Goal: Use online tool/utility: Utilize a website feature to perform a specific function

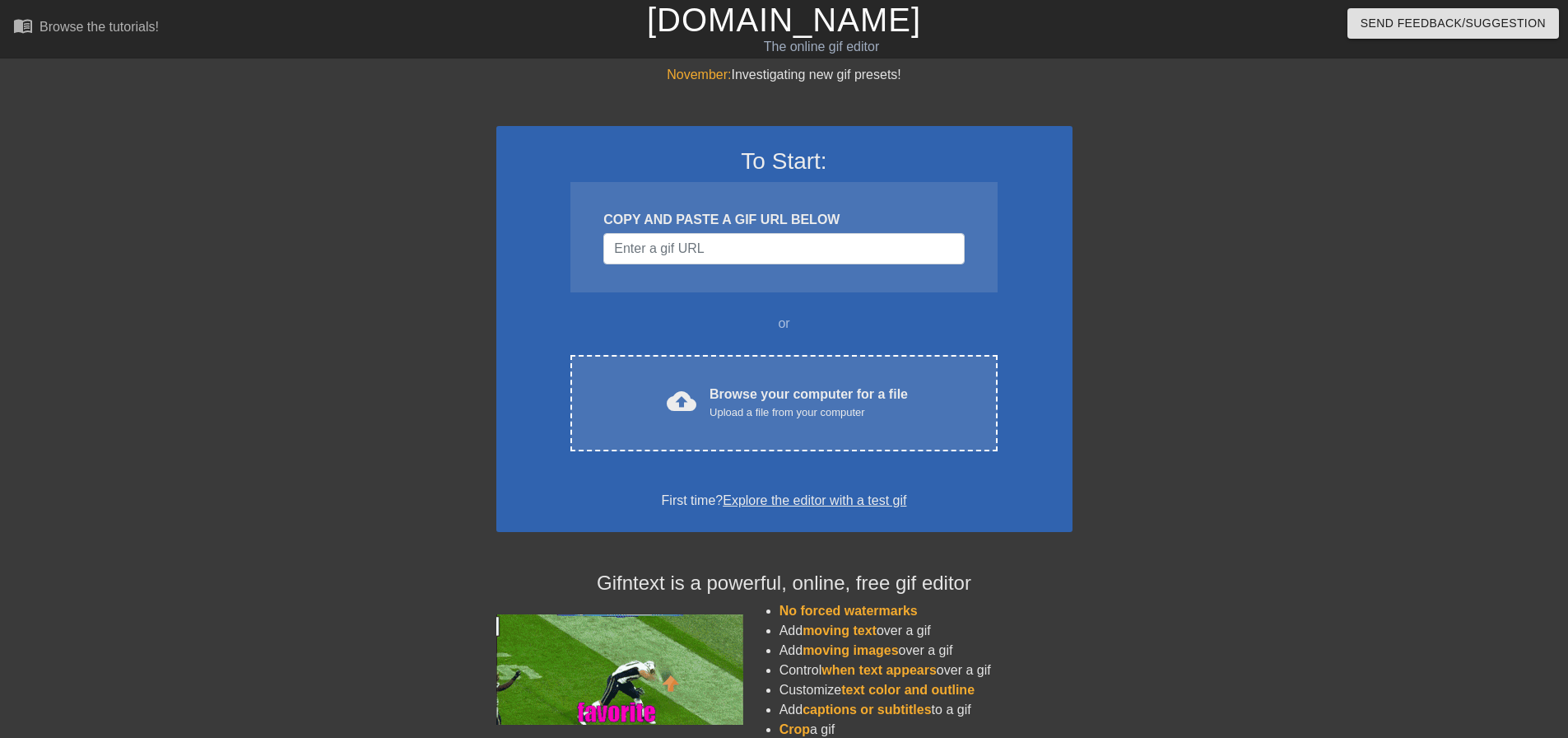
click at [871, 229] on div "COPY AND PASTE A GIF URL BELOW" at bounding box center [783, 219] width 361 height 20
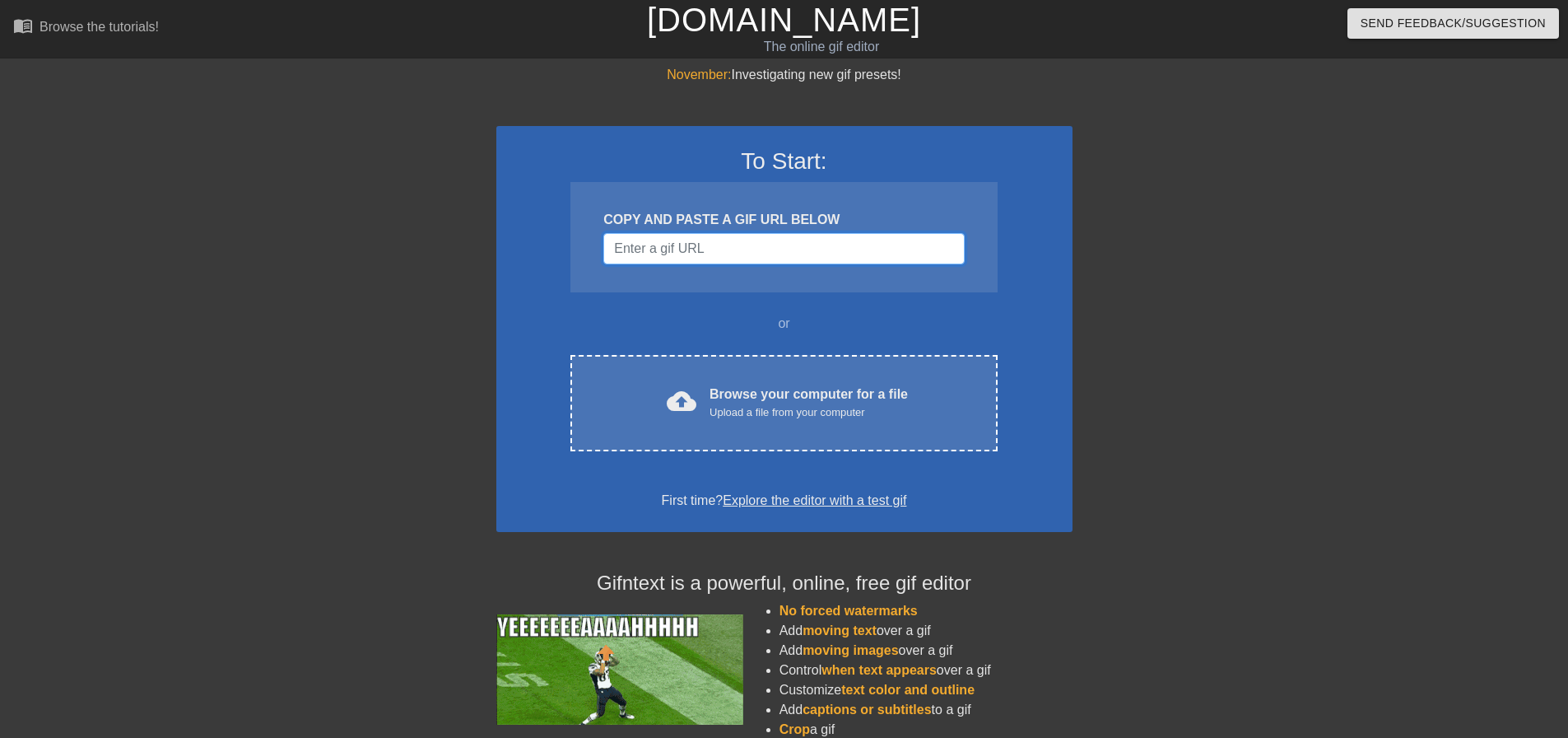
click at [883, 254] on input "Username" at bounding box center [783, 249] width 361 height 31
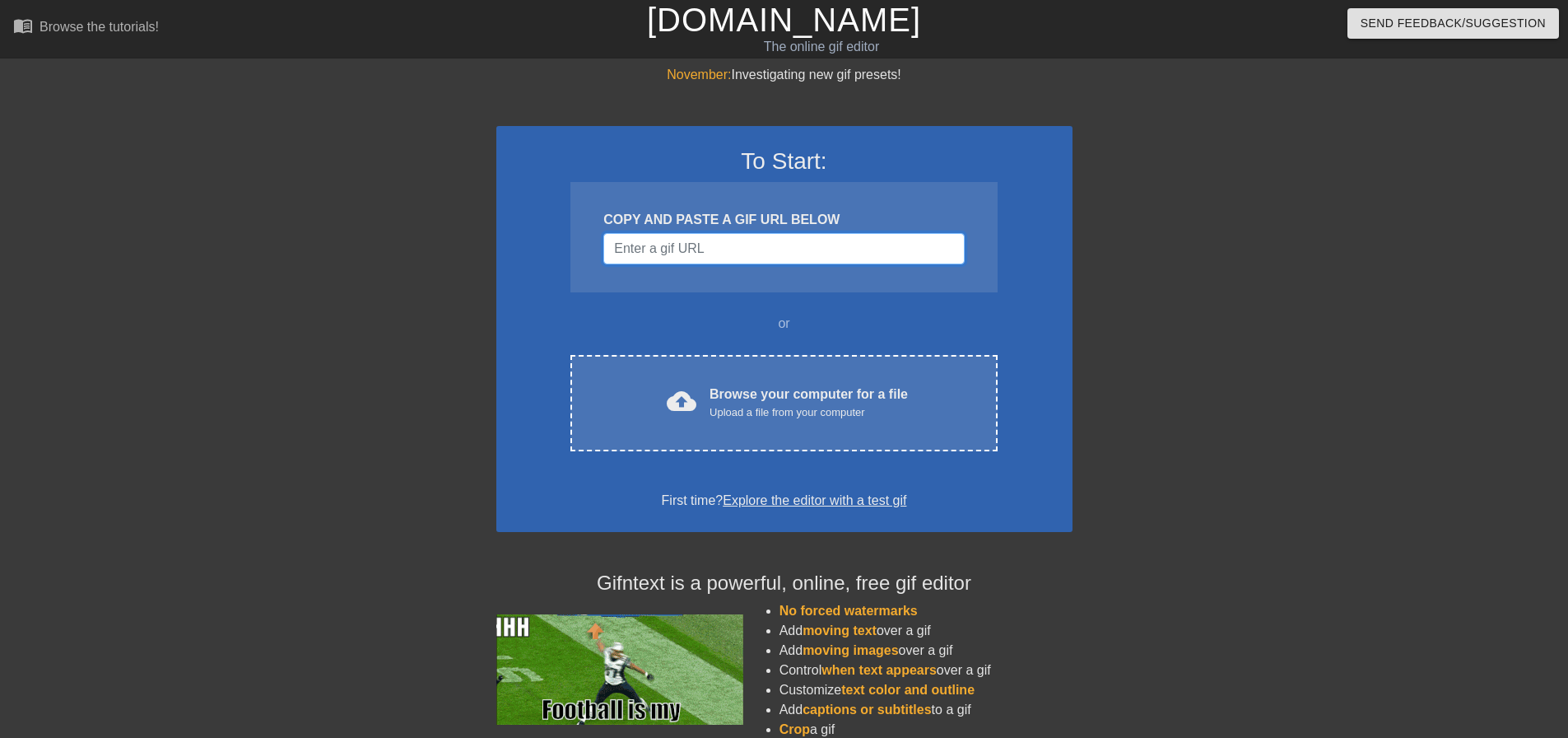
paste input "[URL][DOMAIN_NAME]"
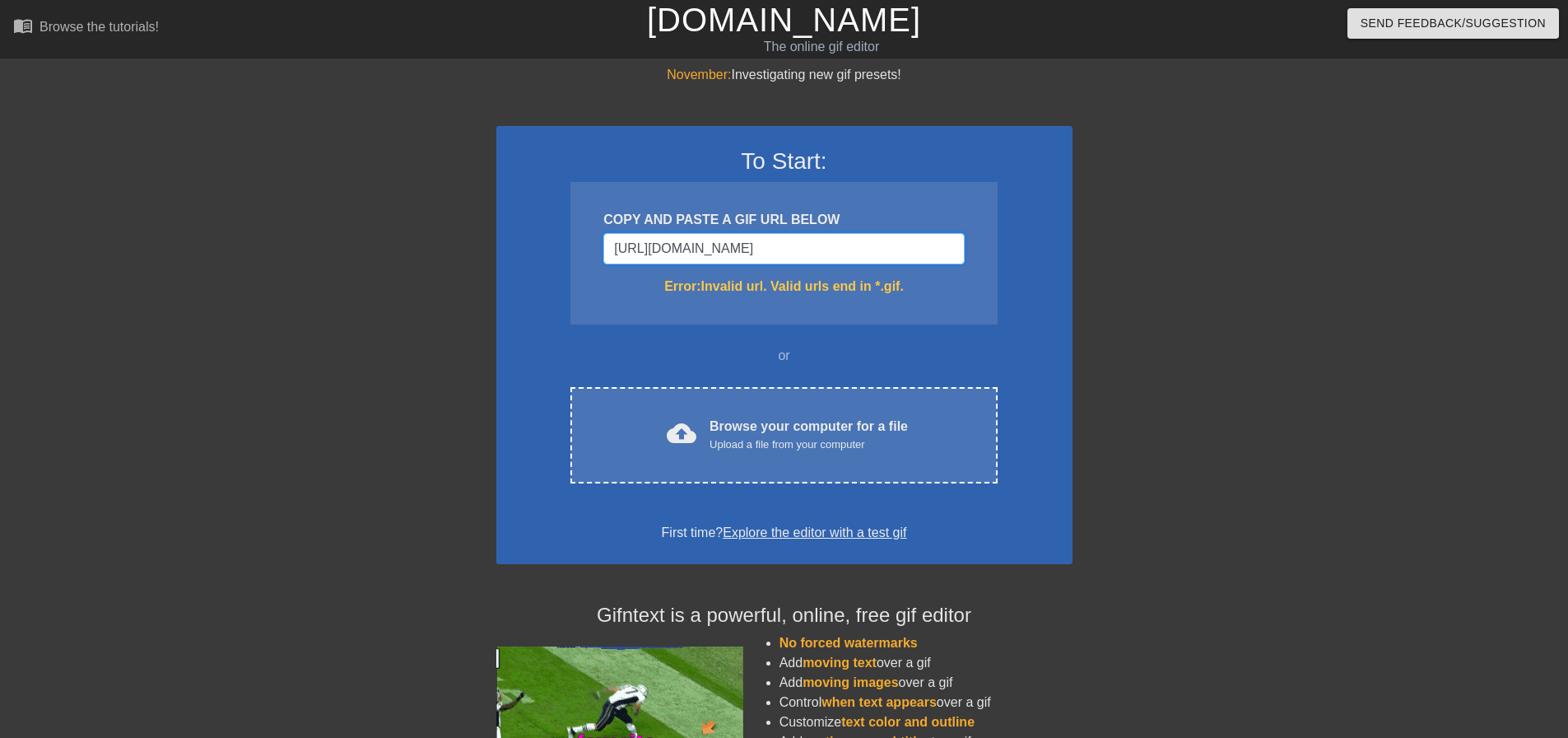
scroll to position [0, 768]
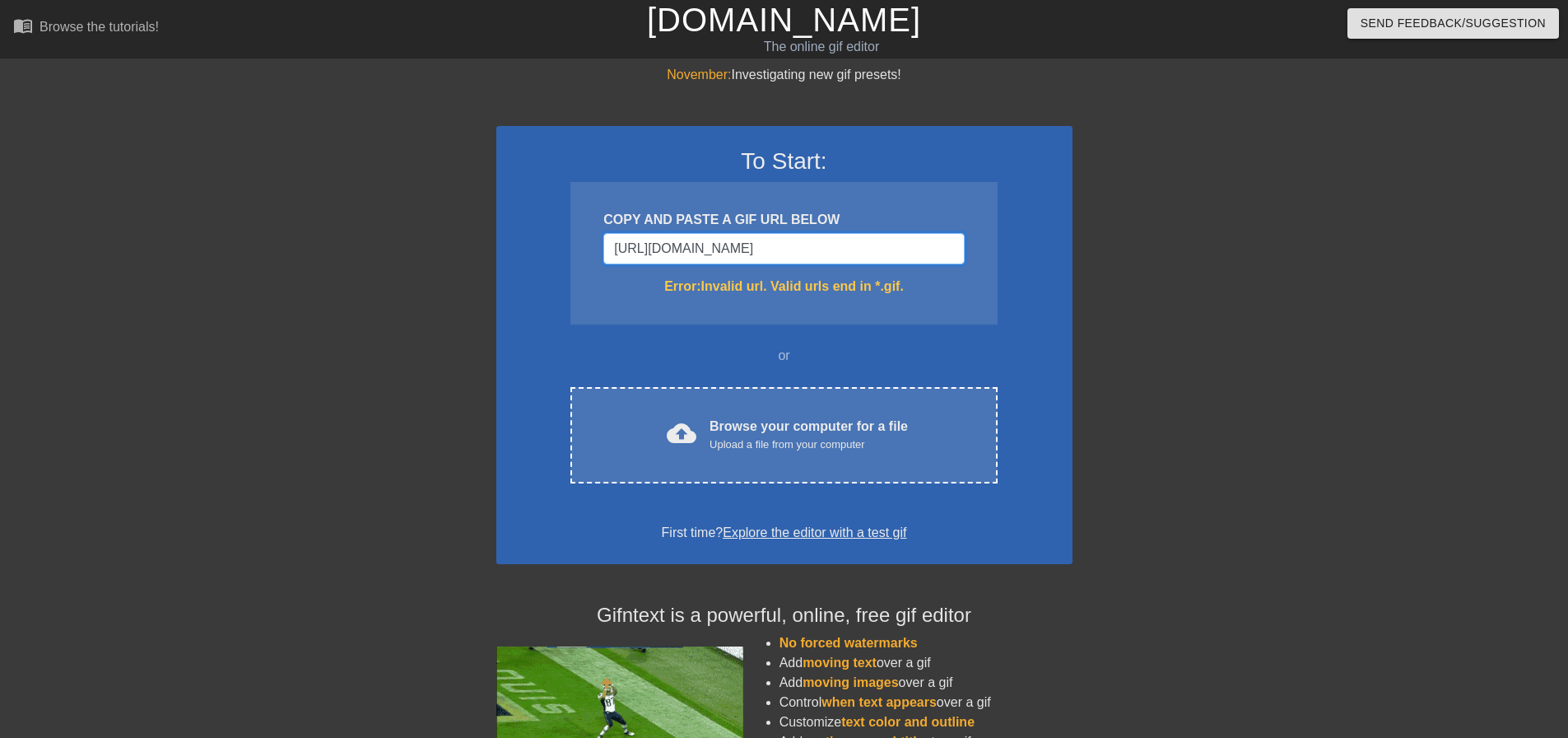
type input "[URL][DOMAIN_NAME]"
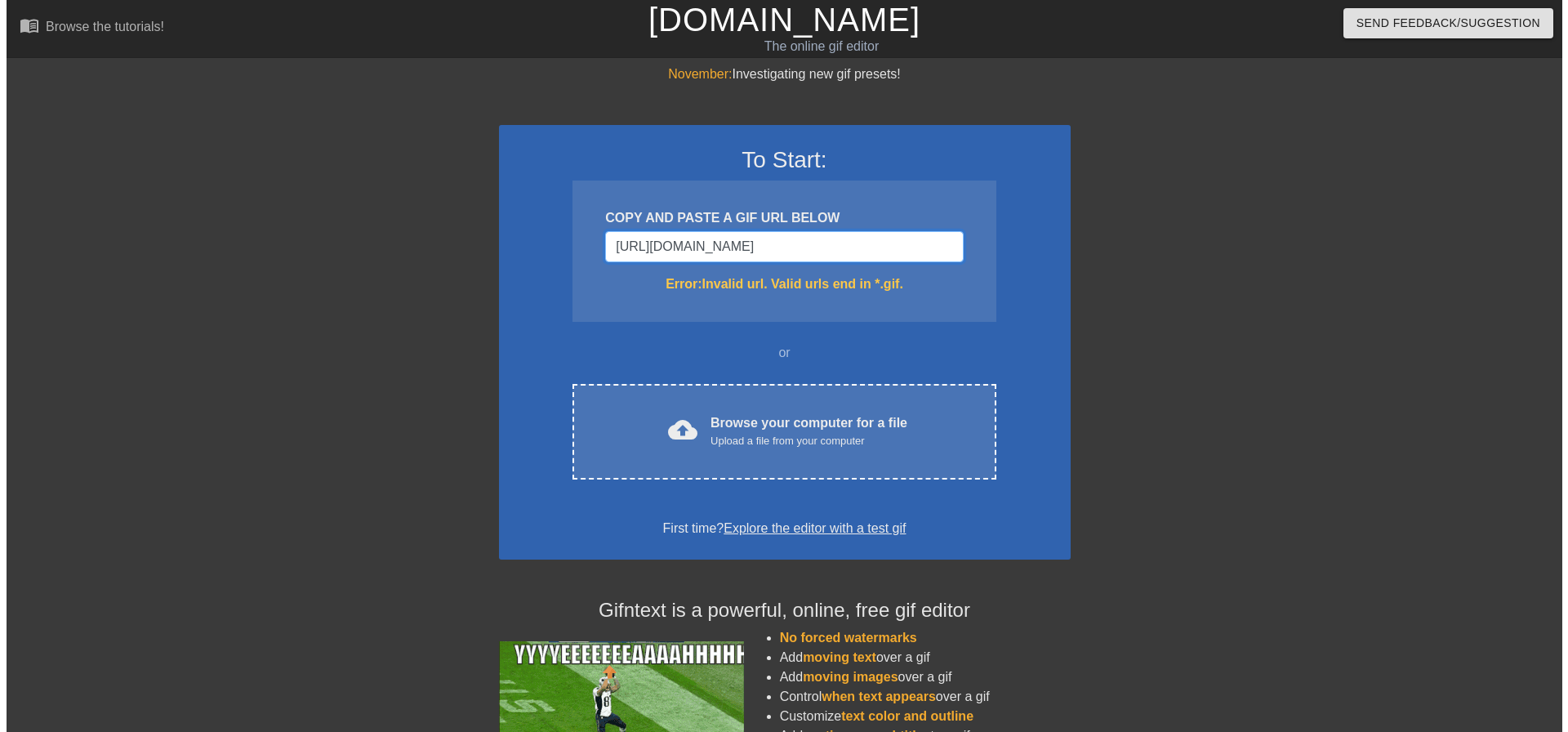
scroll to position [0, 0]
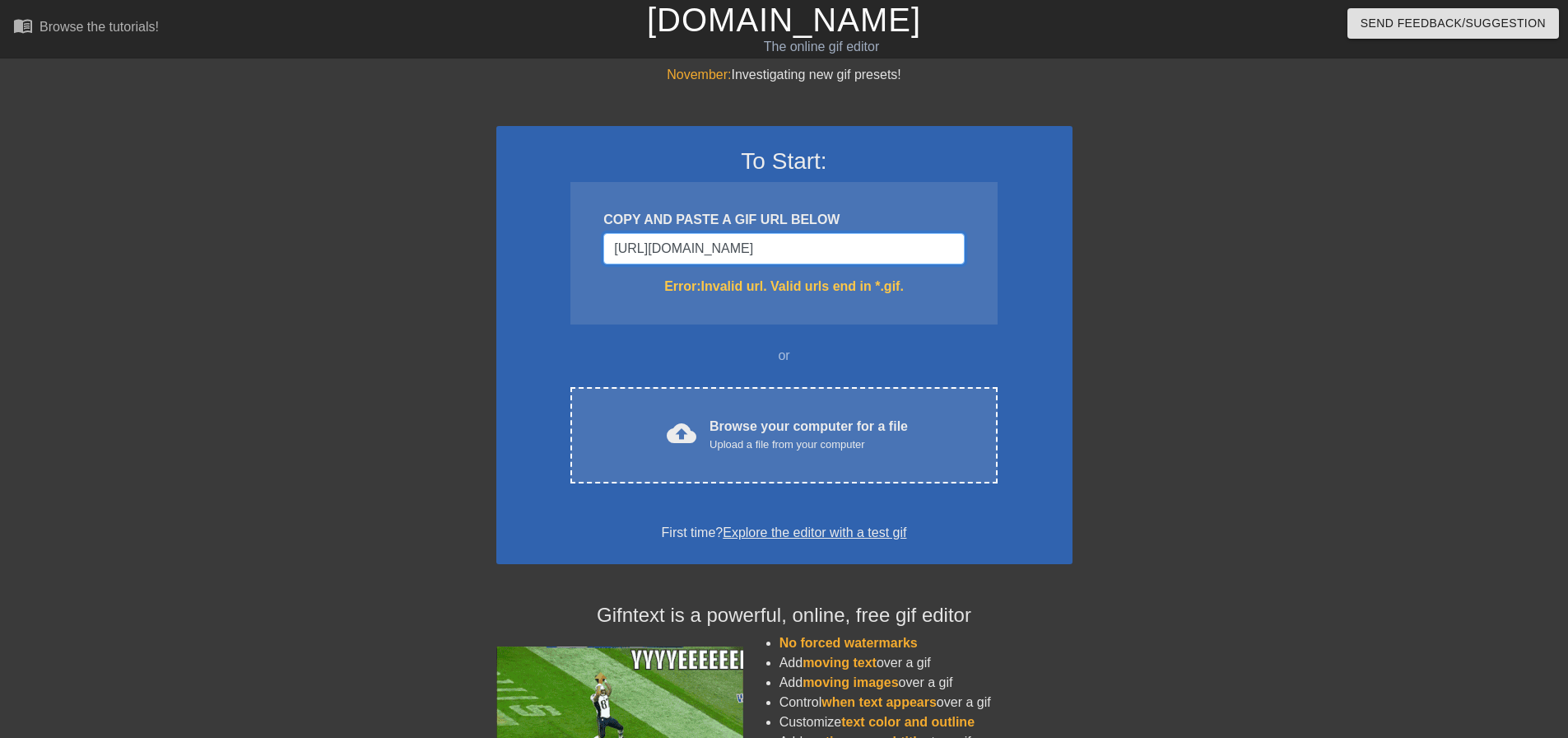
click at [948, 251] on input "[URL][DOMAIN_NAME]" at bounding box center [783, 249] width 361 height 31
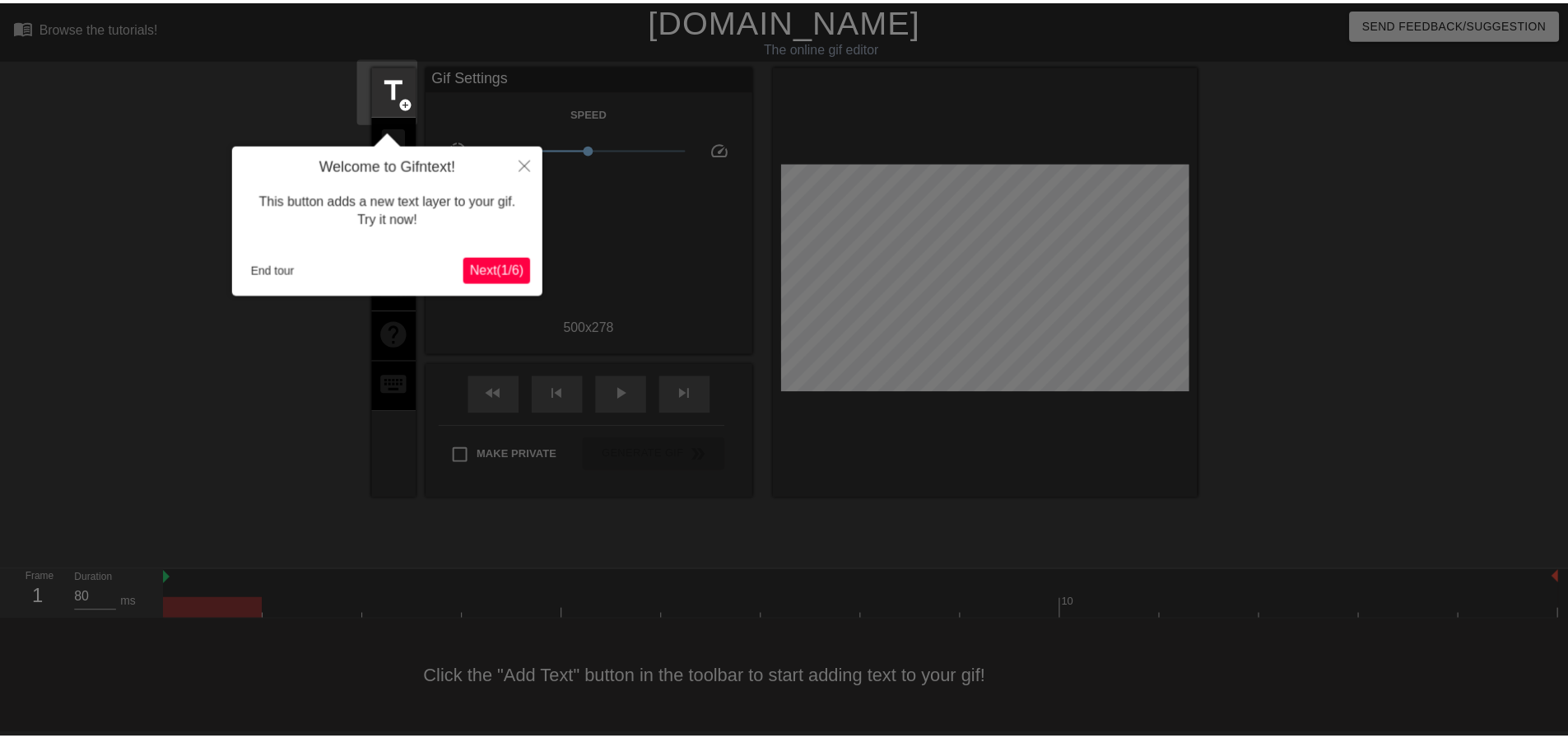
scroll to position [8, 0]
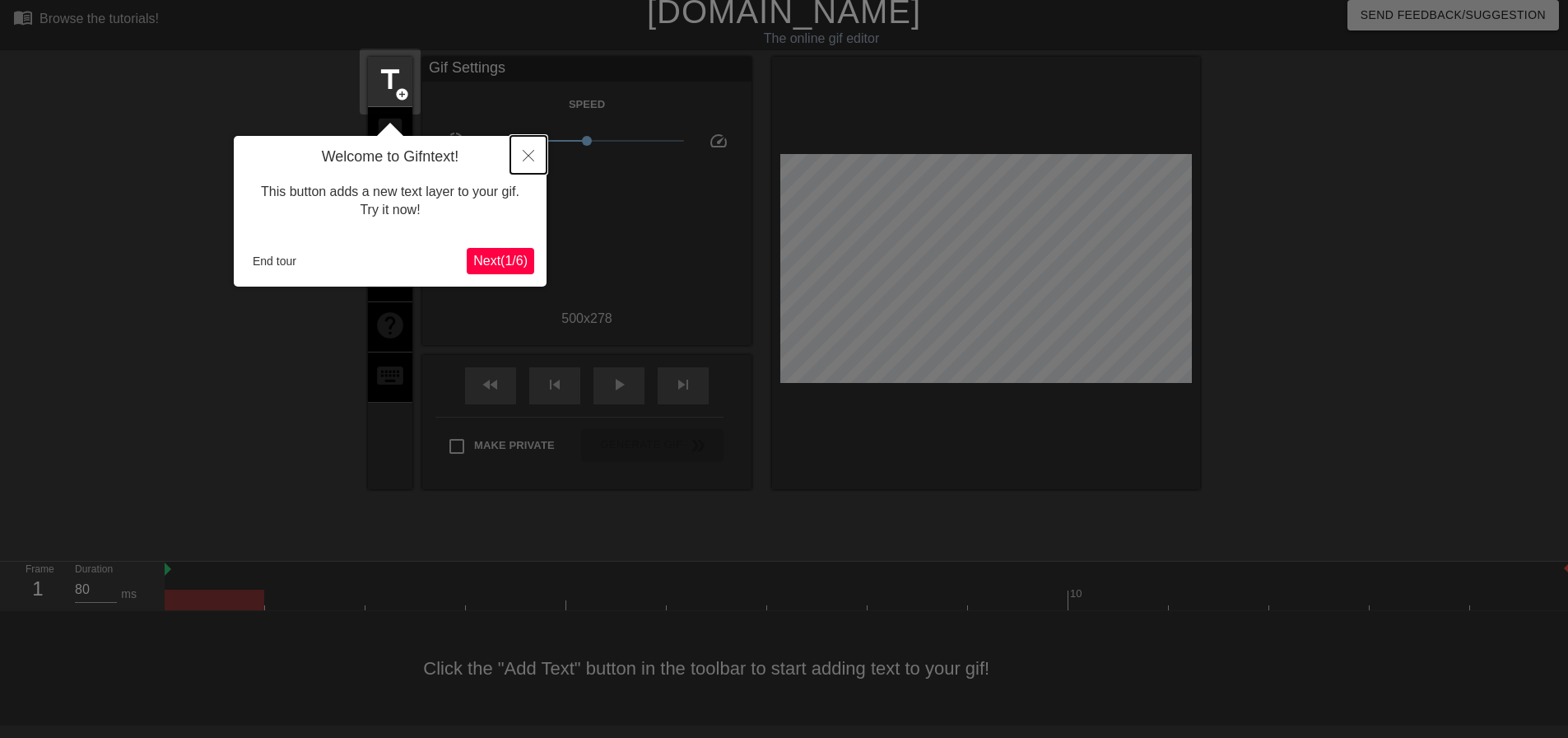
click at [532, 153] on icon "Close" at bounding box center [528, 155] width 11 height 11
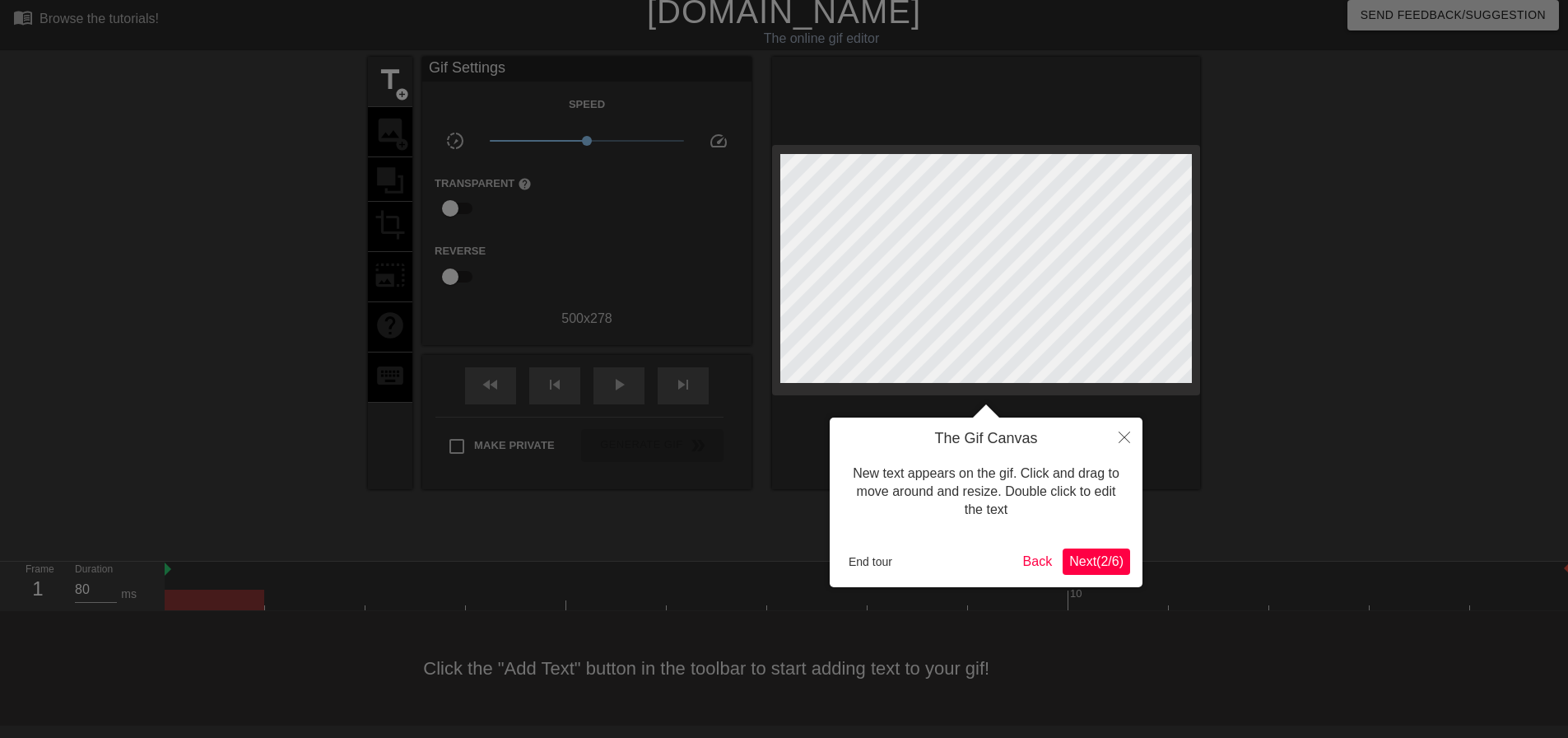
scroll to position [0, 0]
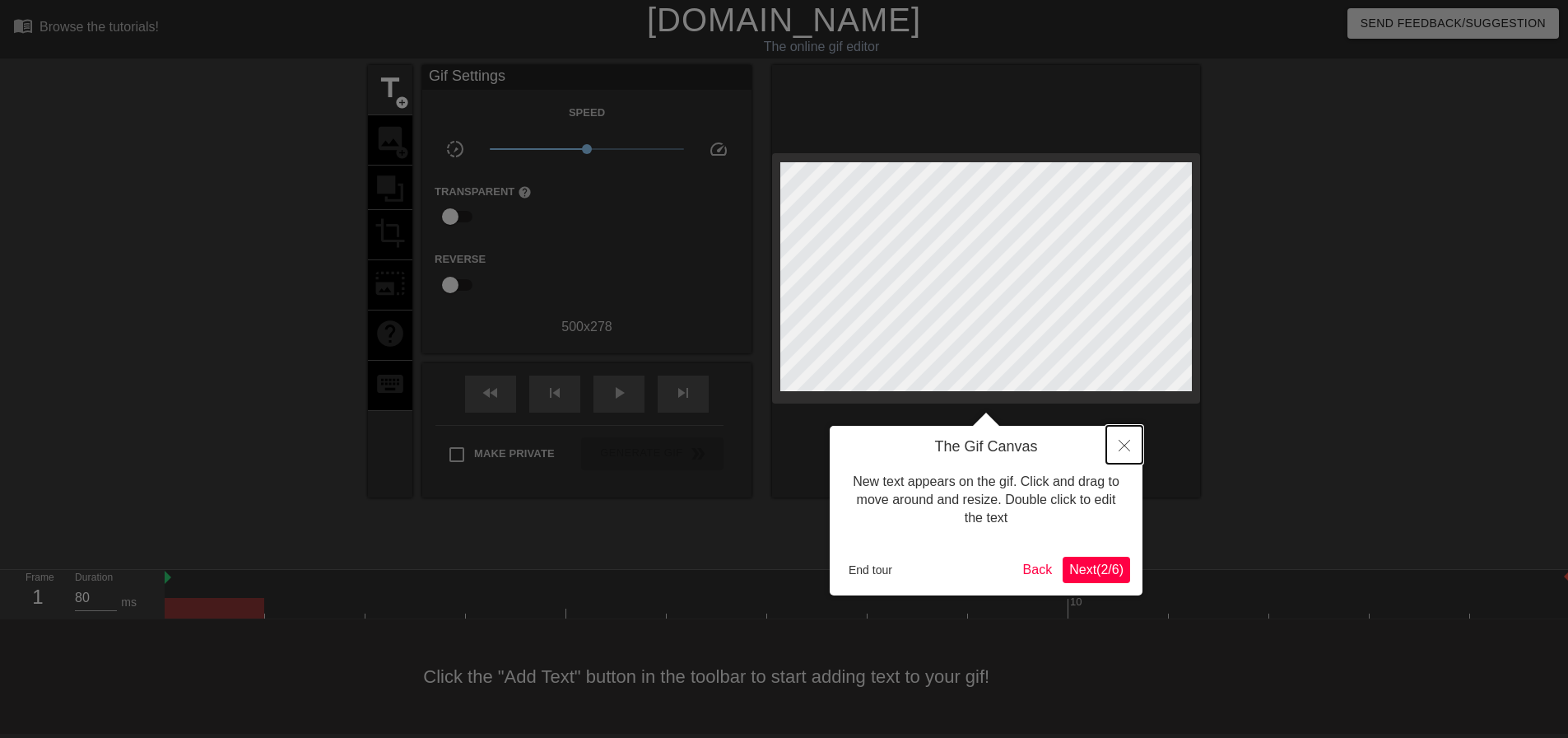
click at [1134, 442] on button "Close" at bounding box center [1124, 444] width 36 height 38
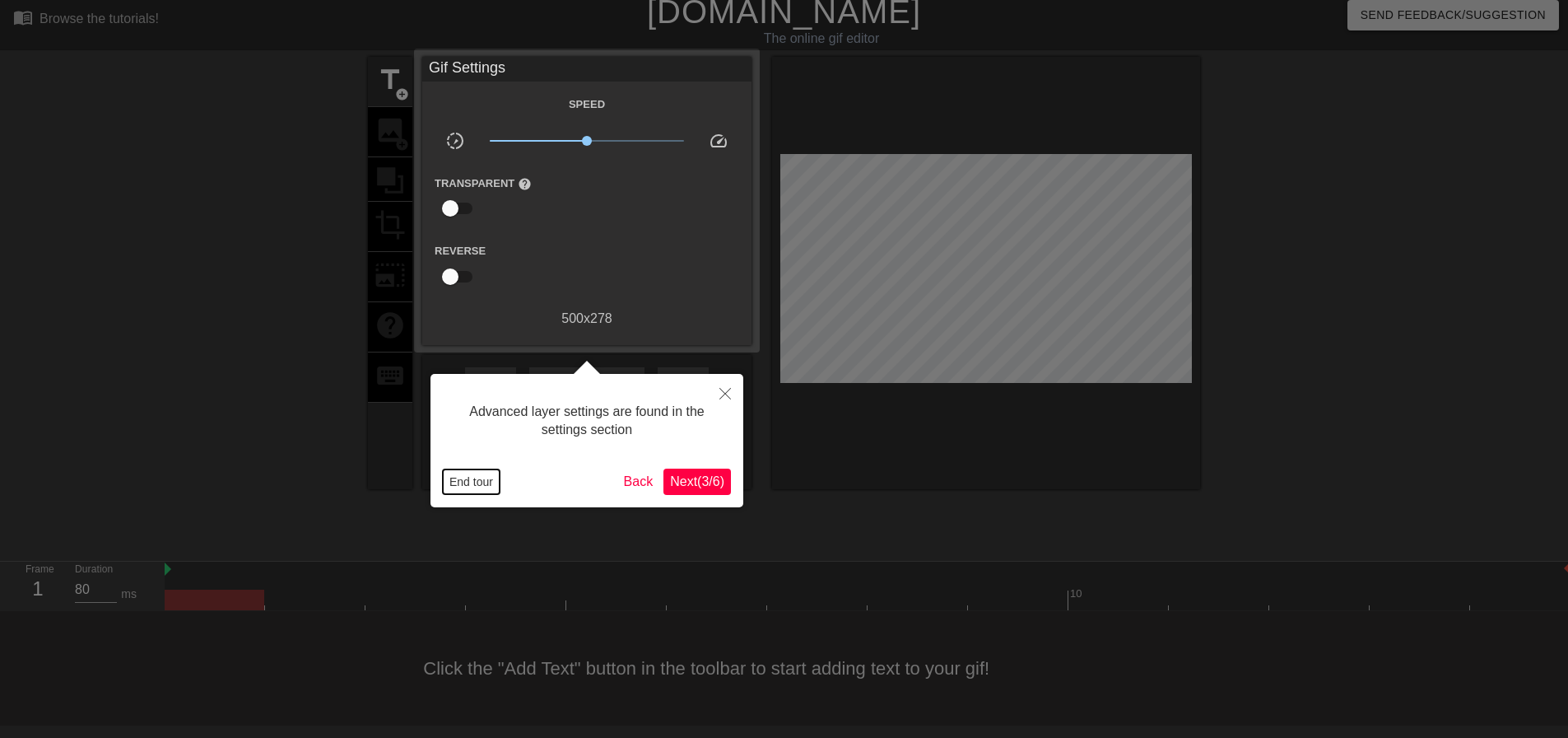
click at [469, 476] on button "End tour" at bounding box center [471, 482] width 57 height 24
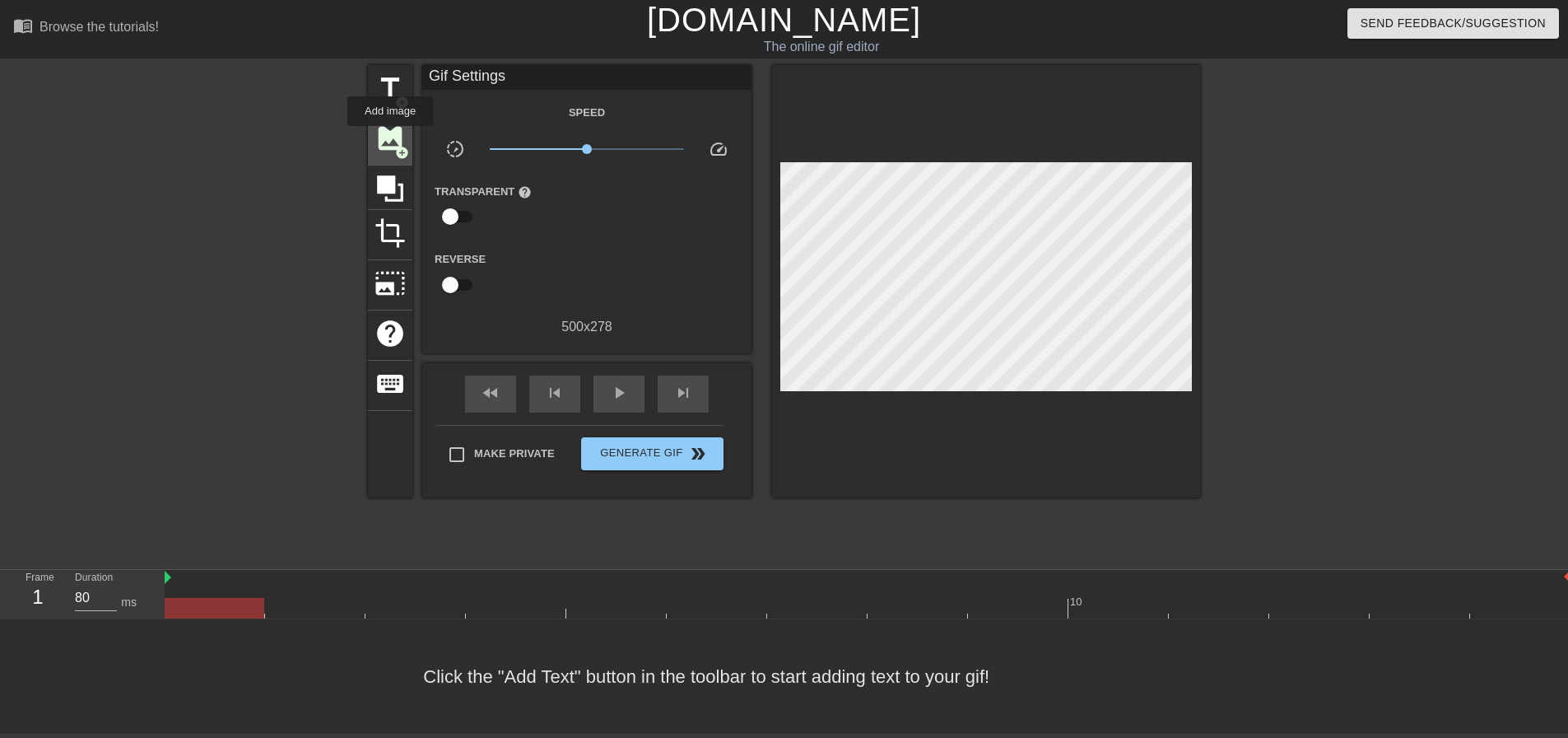
click at [390, 137] on span "image" at bounding box center [391, 138] width 31 height 31
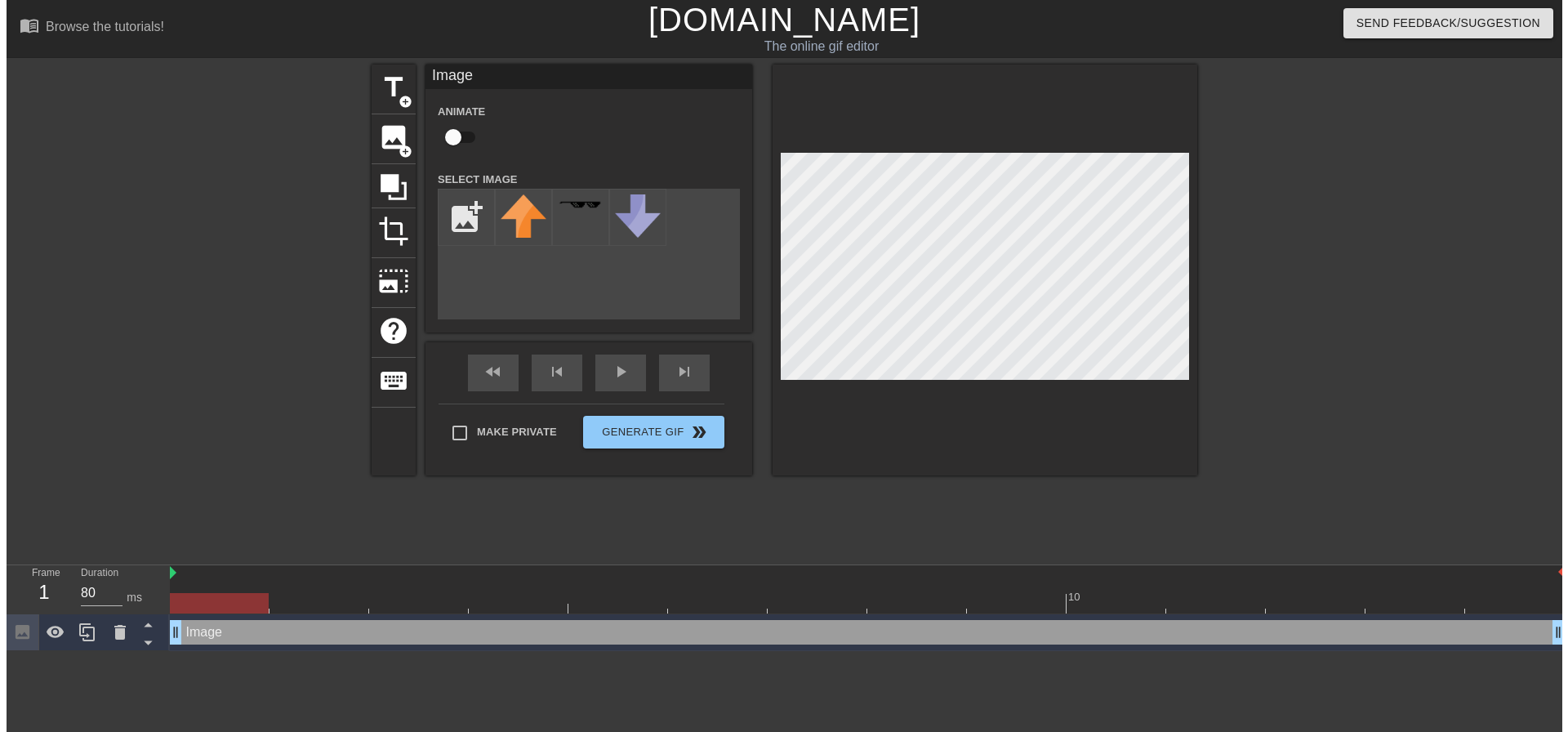
scroll to position [0, 0]
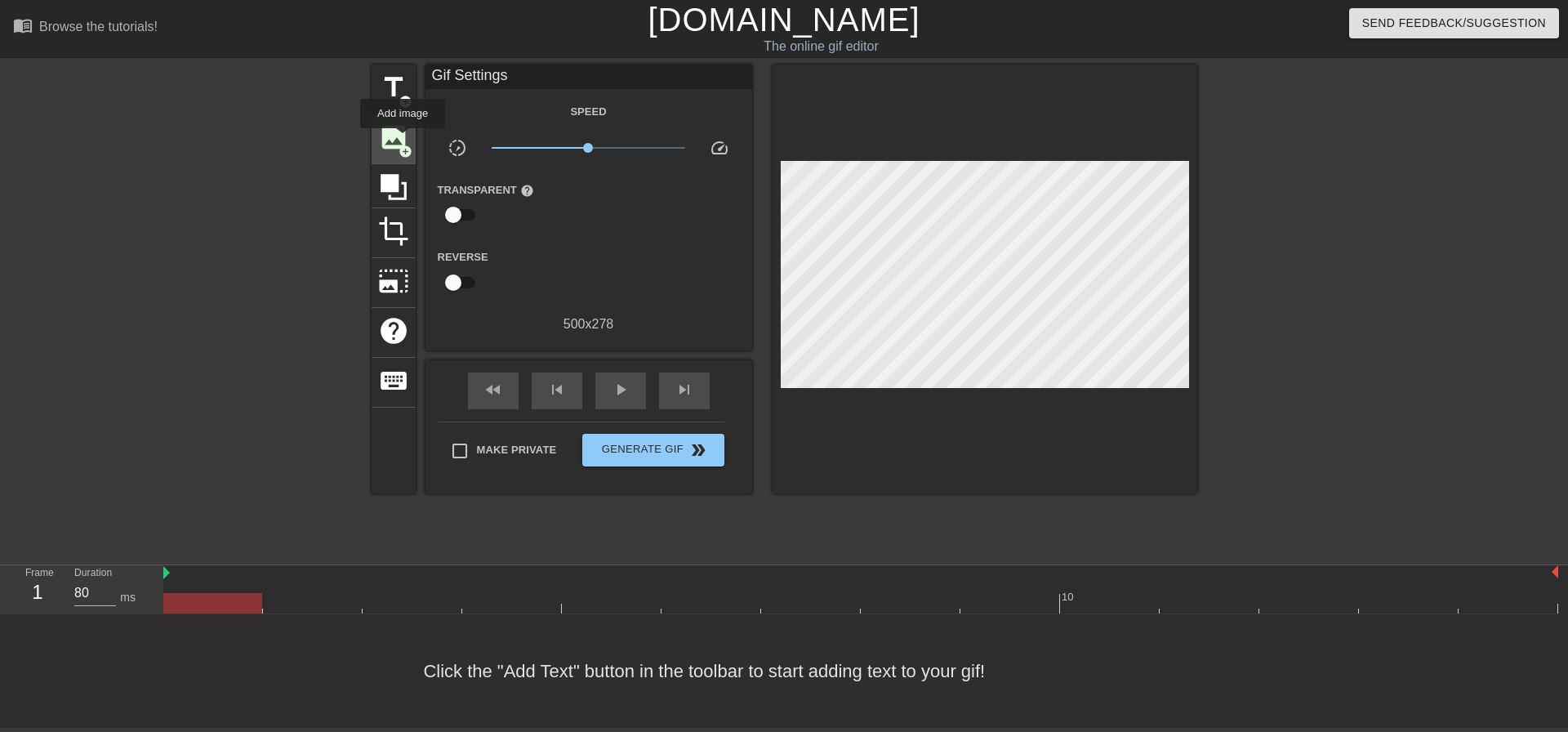
click at [402, 140] on span "image" at bounding box center [394, 137] width 31 height 31
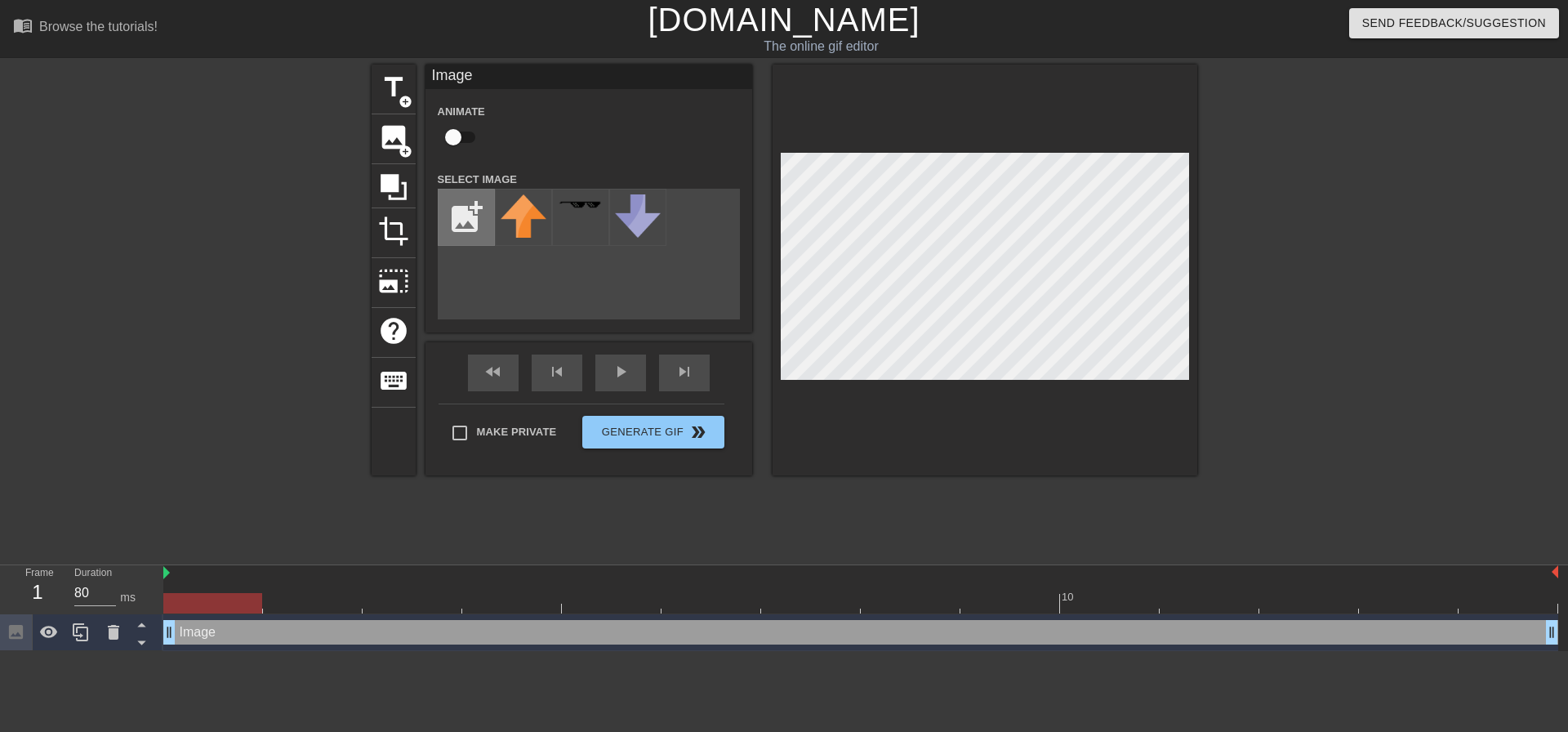
click at [478, 212] on input "file" at bounding box center [466, 218] width 55 height 56
type input "C:\fakepath\beton.jpg"
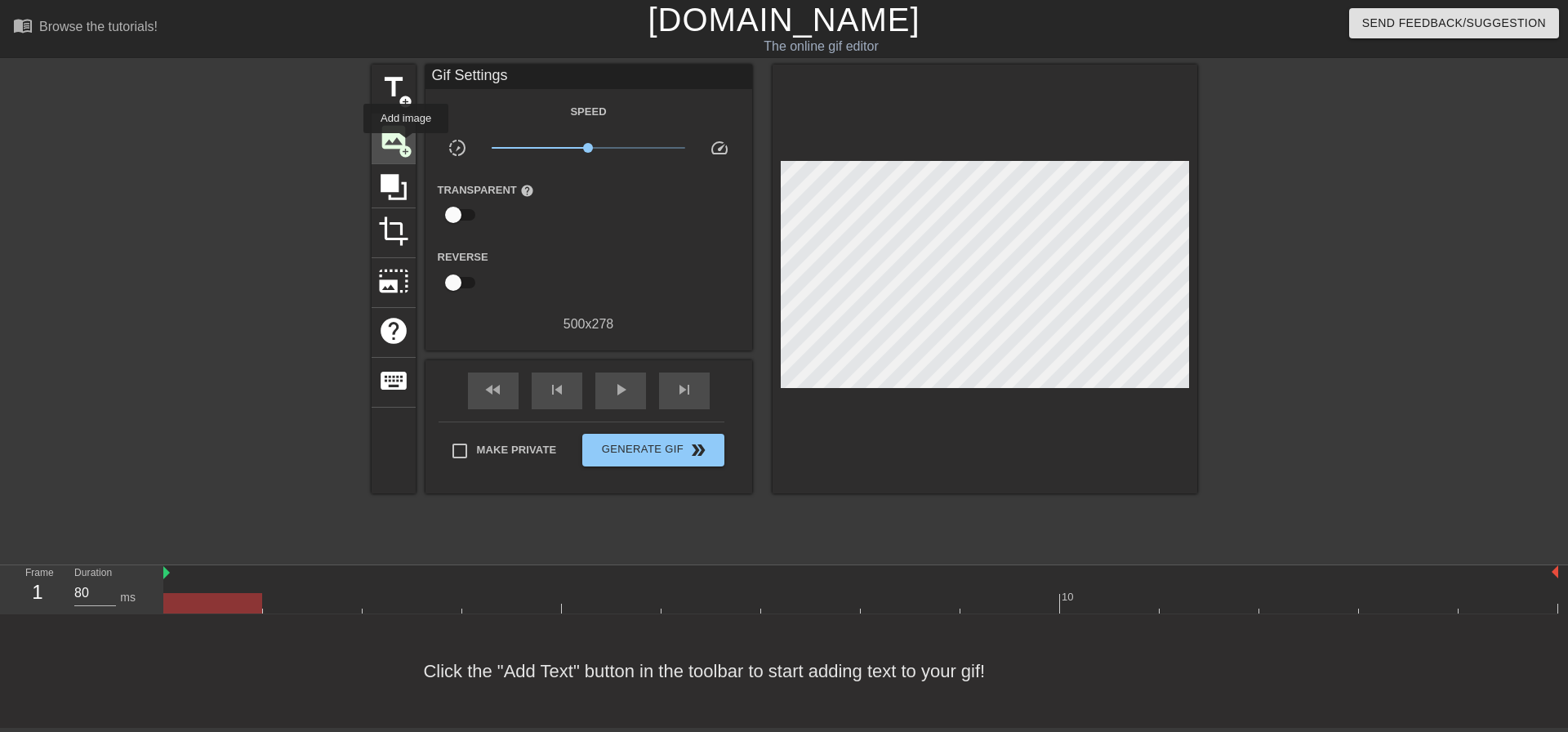
click at [406, 145] on span "add_circle" at bounding box center [406, 152] width 14 height 14
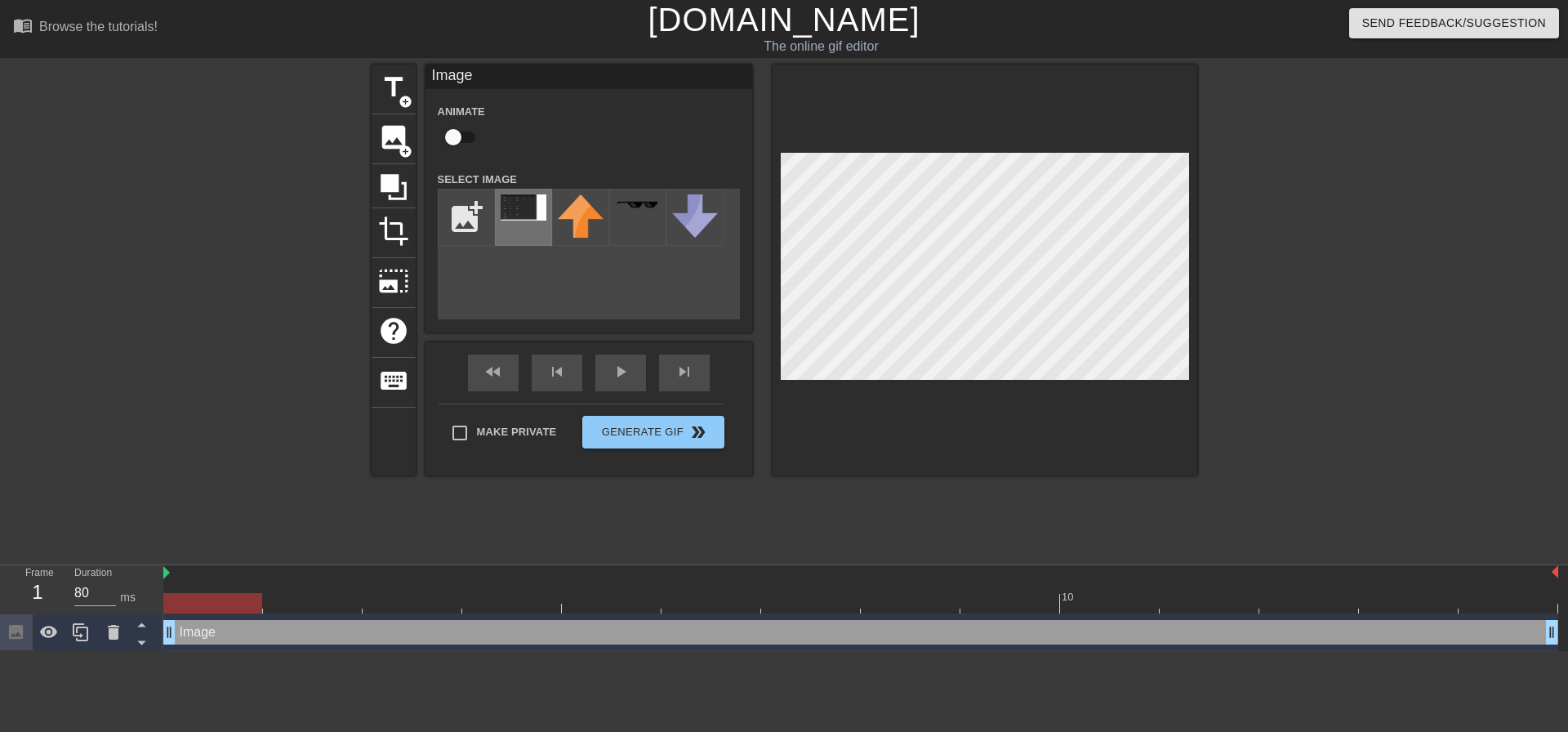
click at [521, 212] on img at bounding box center [523, 207] width 46 height 26
click at [1216, 366] on div "title add_circle image add_circle crop photo_size_select_large help keyboard Im…" at bounding box center [784, 309] width 1568 height 490
click at [672, 431] on button "Generate Gif double_arrow" at bounding box center [653, 432] width 141 height 33
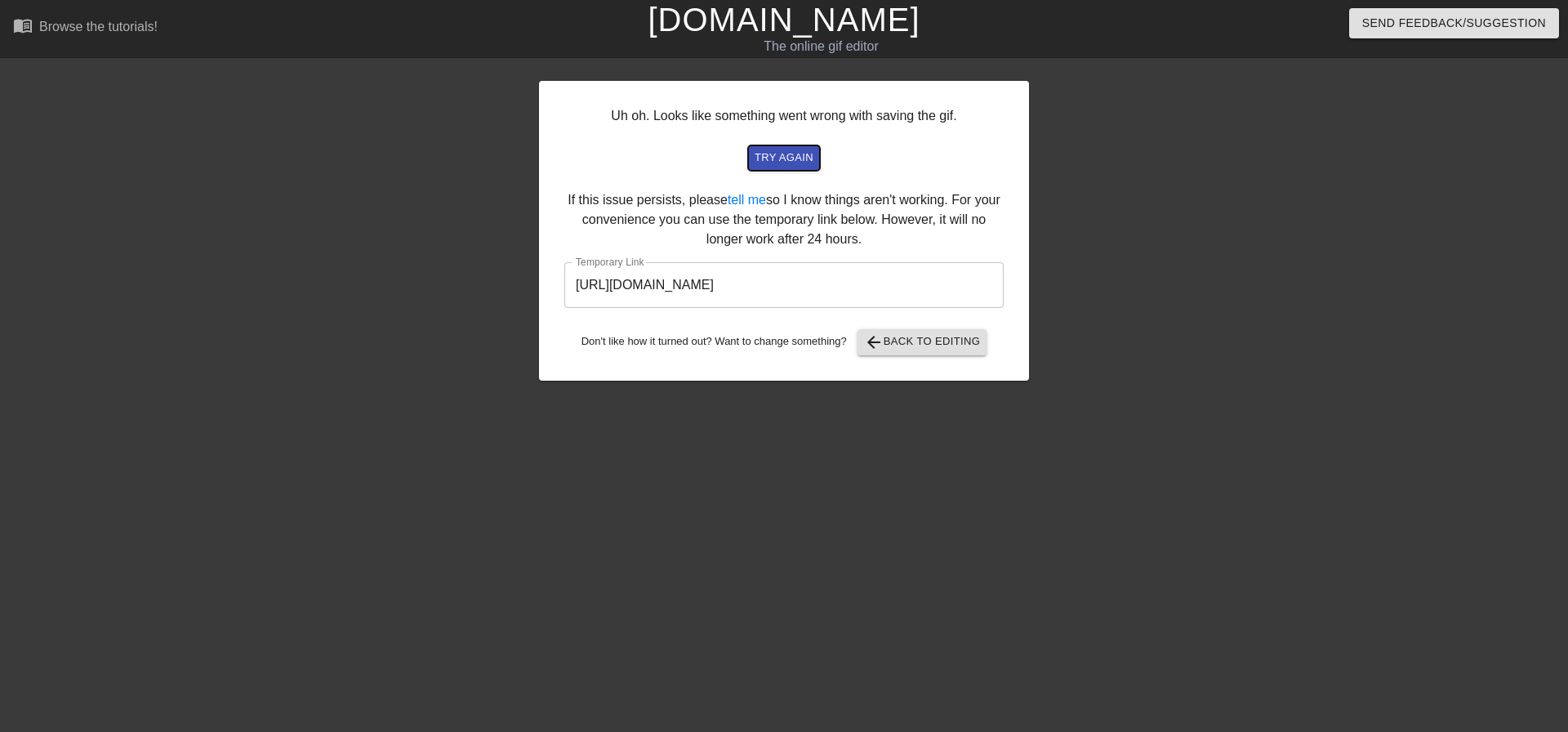
click at [777, 155] on span "try again" at bounding box center [784, 158] width 59 height 19
drag, startPoint x: 958, startPoint y: 294, endPoint x: 250, endPoint y: 331, distance: 709.0
click at [252, 331] on div "Uh oh. Looks like something went wrong with saving the gif. try again If this i…" at bounding box center [784, 309] width 1568 height 490
